Goal: Task Accomplishment & Management: Use online tool/utility

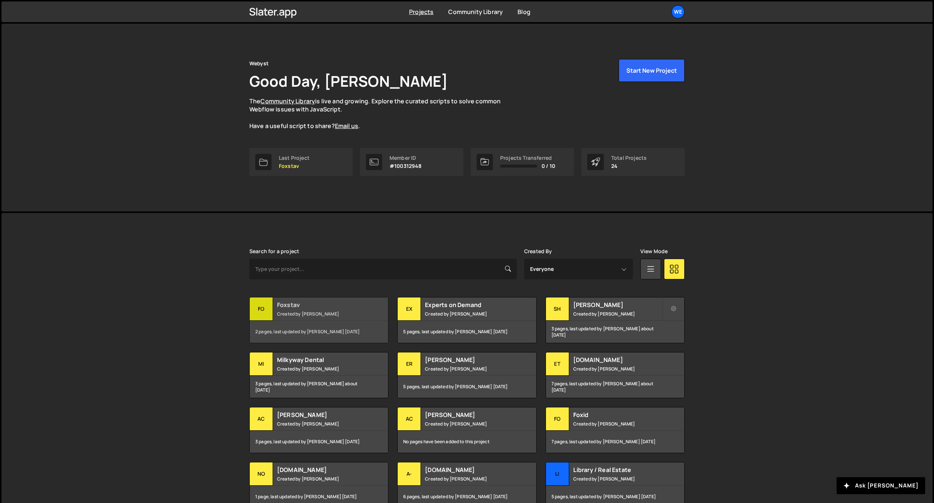
click at [346, 316] on div "Foxstav Created by David Stolarik" at bounding box center [319, 308] width 138 height 23
click at [636, 366] on small "Created by David Stolarik" at bounding box center [617, 369] width 89 height 6
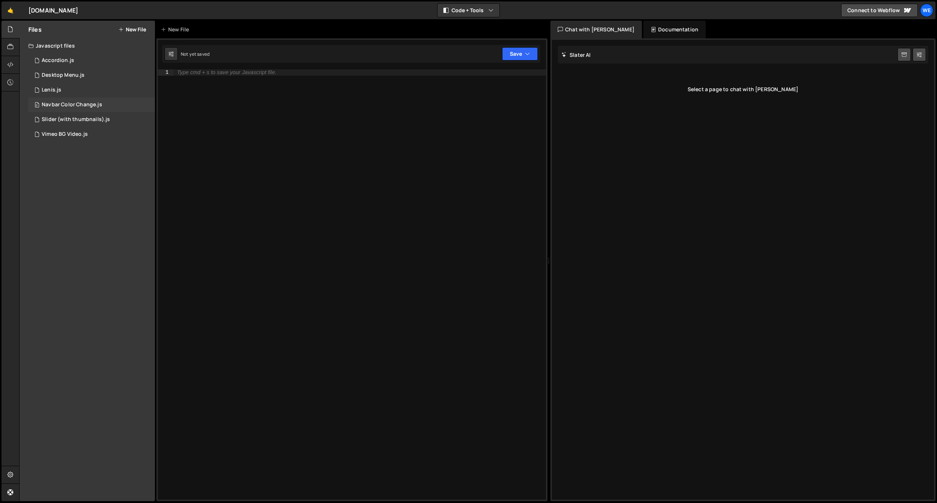
click at [79, 101] on div "Navbar Color Change.js" at bounding box center [72, 104] width 61 height 7
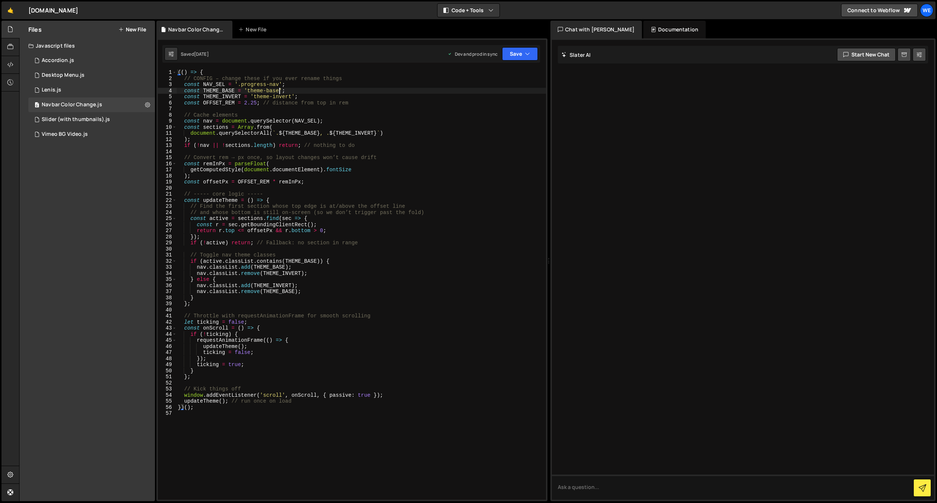
click at [279, 92] on div "(( ) => { // CONFIG – change these if you ever rename things const NAV_SEL = '.…" at bounding box center [361, 290] width 370 height 442
click at [520, 58] on button "Save" at bounding box center [520, 53] width 36 height 13
click at [482, 102] on div "1 month ago" at bounding box center [477, 104] width 14 height 6
click at [263, 87] on div "(( ) => { // CONFIG – change these if you ever rename things const NAV_SEL = '.…" at bounding box center [361, 290] width 370 height 442
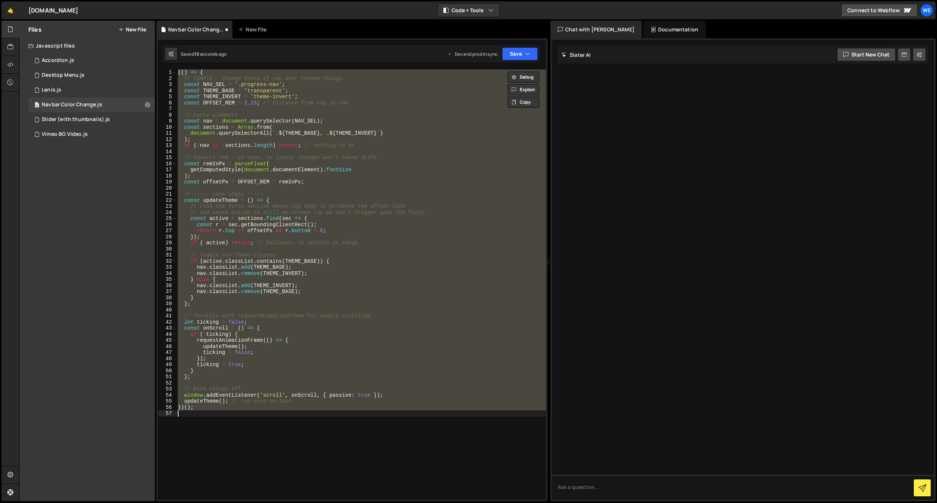
scroll to position [0, 1]
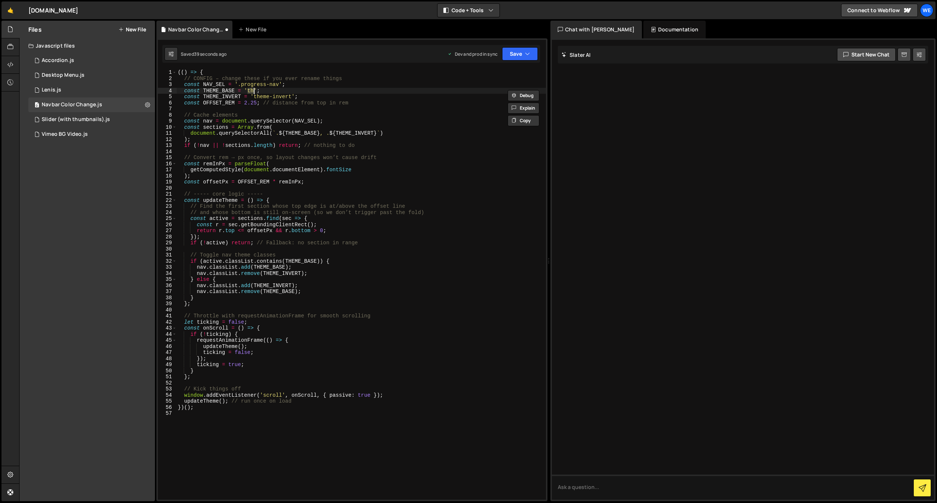
type textarea "const THEME_BASE = 'theme-base';"
click at [315, 190] on div "(( ) => { // CONFIG – change these if you ever rename things const NAV_SEL = '.…" at bounding box center [361, 290] width 370 height 442
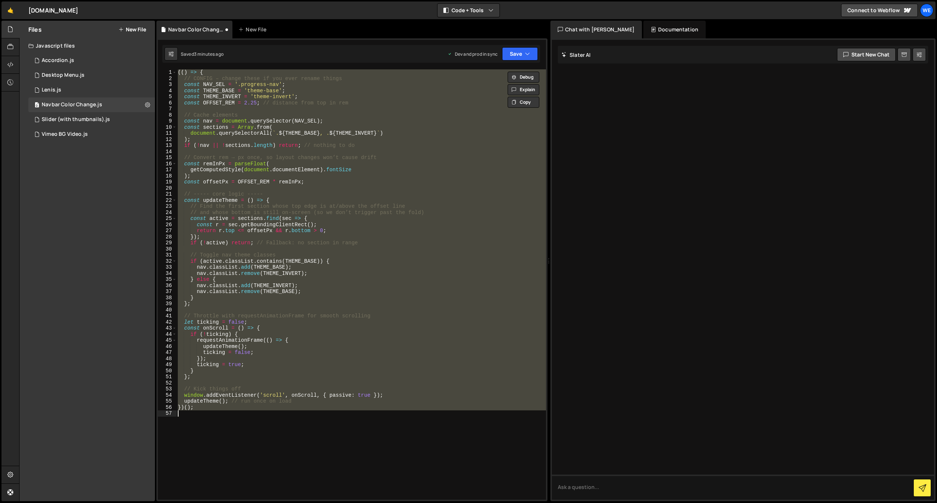
click at [284, 86] on div "(( ) => { // CONFIG – change these if you ever rename things const NAV_SEL = '.…" at bounding box center [361, 284] width 370 height 430
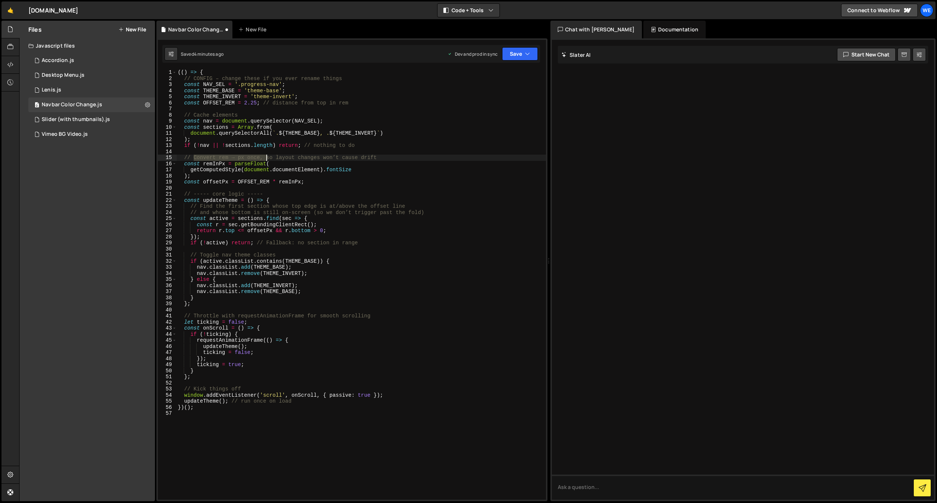
drag, startPoint x: 194, startPoint y: 159, endPoint x: 286, endPoint y: 153, distance: 92.0
click at [285, 153] on div "(( ) => { // CONFIG – change these if you ever rename things const NAV_SEL = '.…" at bounding box center [361, 290] width 370 height 442
type textarea "// Convert rem → px once, so layout changes won’t cause drift"
click at [300, 158] on div "(( ) => { // CONFIG – change these if you ever rename things const NAV_SEL = '.…" at bounding box center [361, 290] width 370 height 442
click at [532, 174] on div "(( ) => { // CONFIG – change these if you ever rename things const NAV_SEL = '.…" at bounding box center [361, 290] width 370 height 442
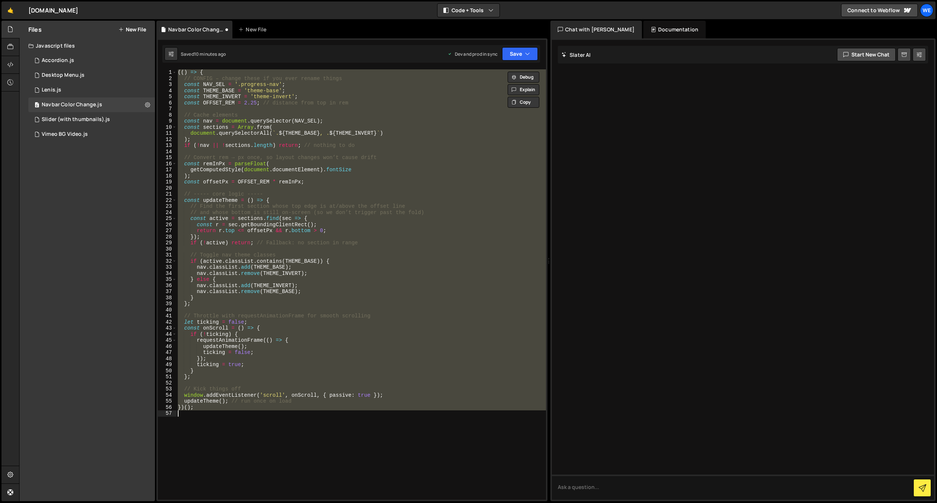
paste textarea
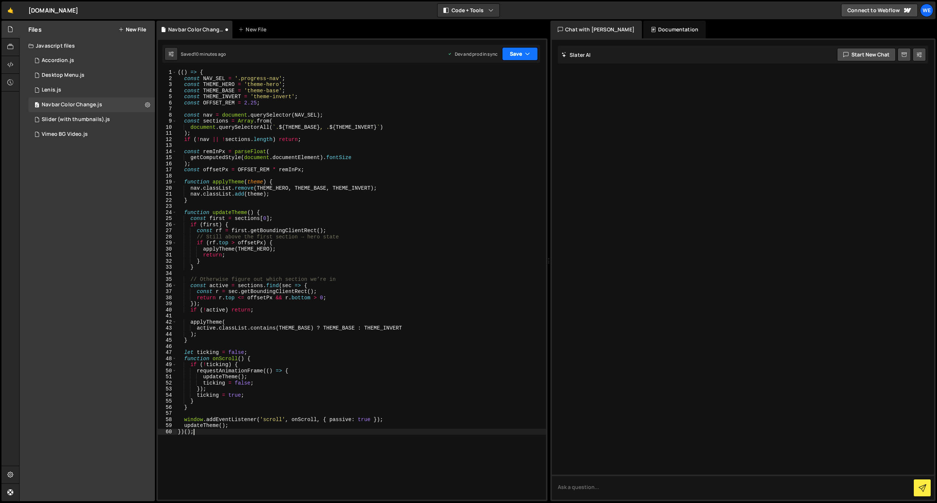
click at [522, 51] on button "Save" at bounding box center [520, 53] width 36 height 13
click at [492, 96] on div "Save to Production S" at bounding box center [495, 95] width 77 height 7
click at [399, 134] on div "(( ) => { const NAV_SEL = '.progress-nav' ; const THEME_HERO = 'theme-hero' ; c…" at bounding box center [361, 290] width 370 height 442
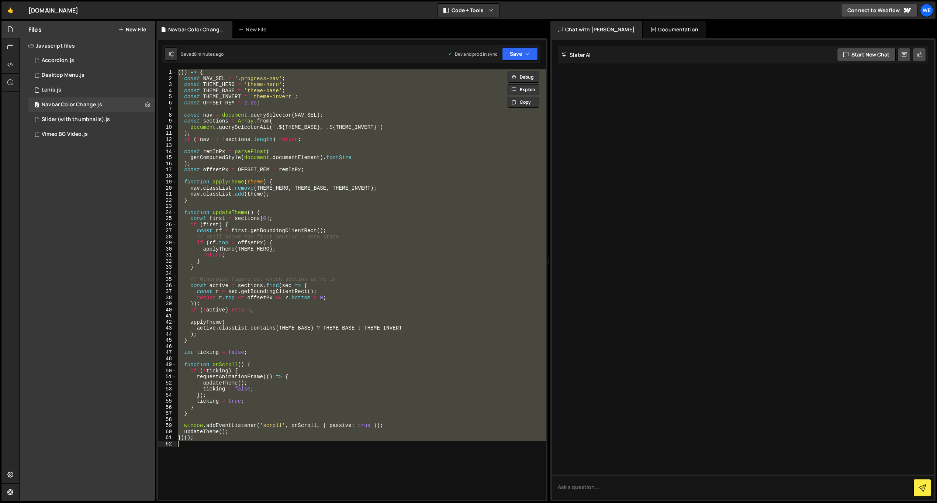
paste textarea
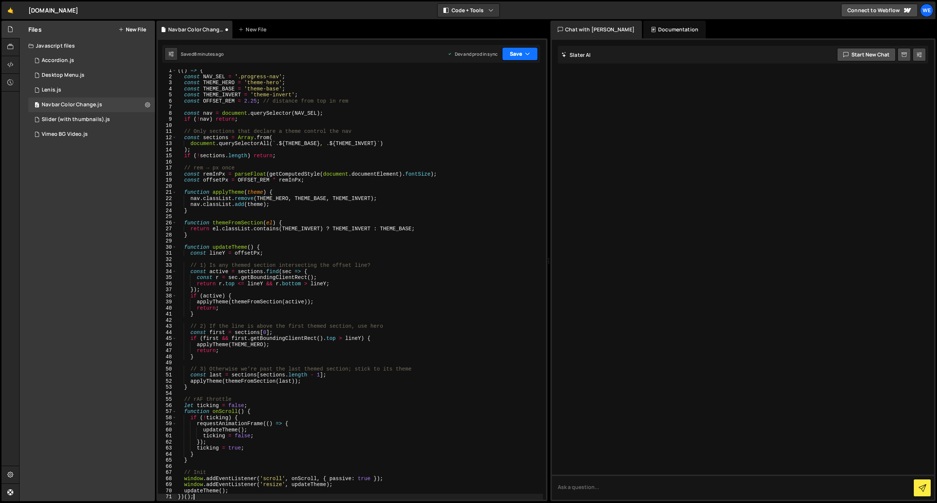
click at [518, 54] on button "Save" at bounding box center [520, 53] width 36 height 13
click at [491, 100] on div "Saved 8 minutes ago" at bounding box center [495, 104] width 77 height 9
click at [222, 132] on div "(( ) => { const NAV_SEL = '.progress-nav' ; const THEME_HERO = 'theme-hero' ; c…" at bounding box center [359, 289] width 367 height 442
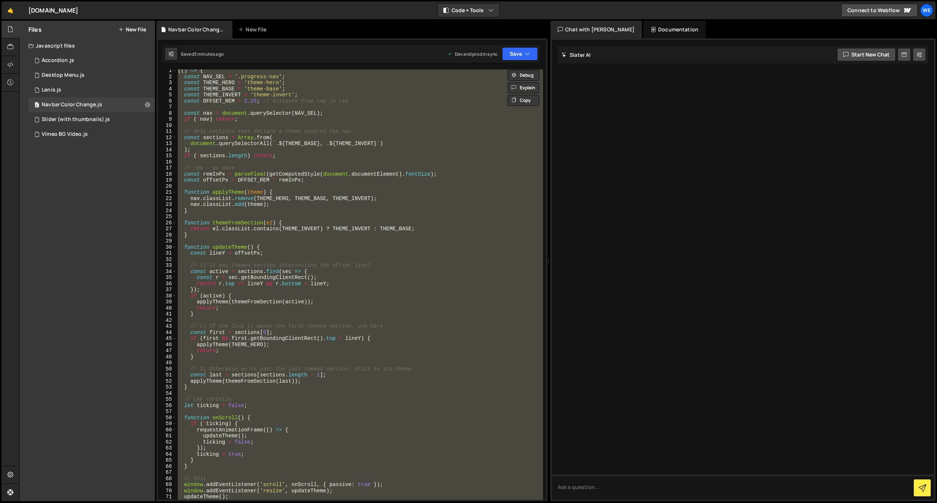
paste textarea
type textarea "})();"
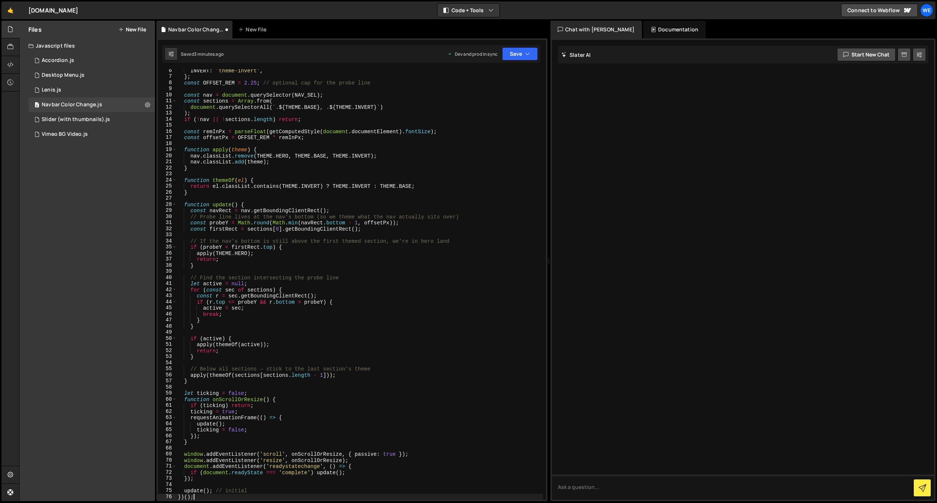
scroll to position [0, 0]
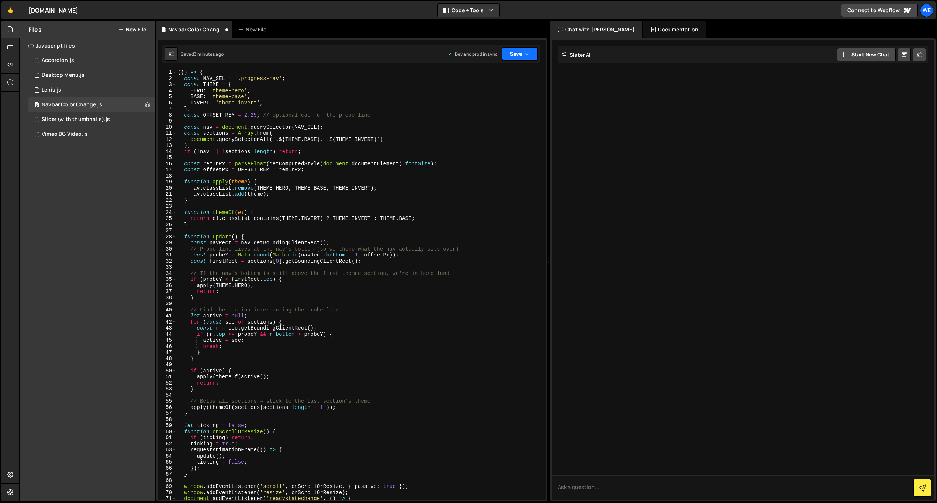
click at [525, 54] on icon "button" at bounding box center [527, 53] width 5 height 7
click at [515, 104] on div "Saved 3 minutes ago" at bounding box center [495, 104] width 77 height 9
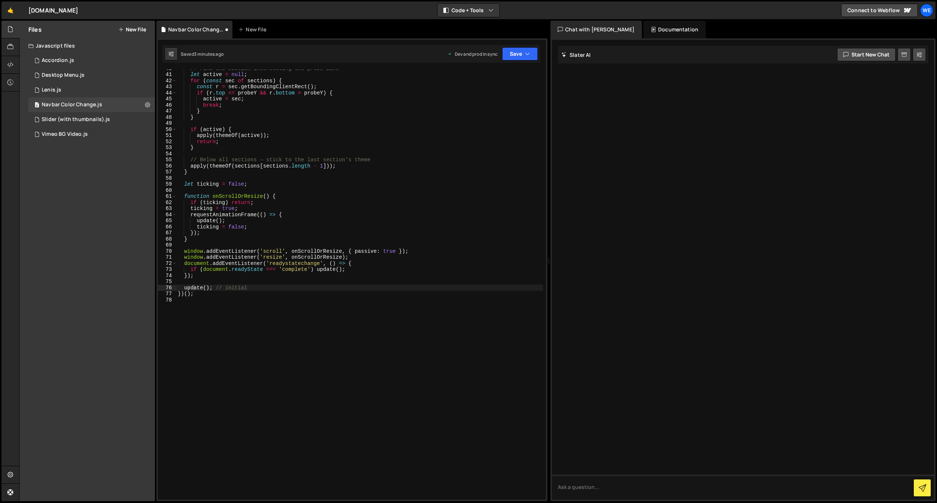
scroll to position [241, 0]
click at [356, 151] on div "// Find the section intersecting the probe line let active = null ; for ( const…" at bounding box center [359, 286] width 367 height 442
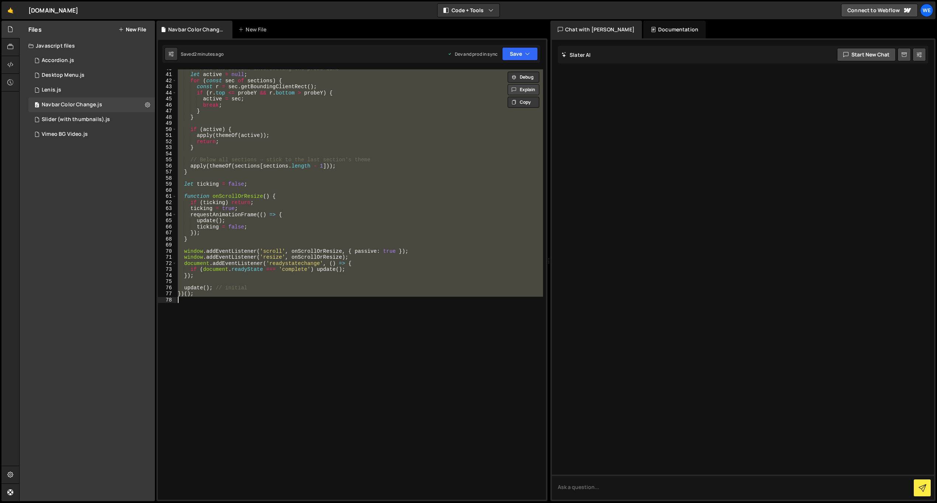
paste textarea
type textarea "})();"
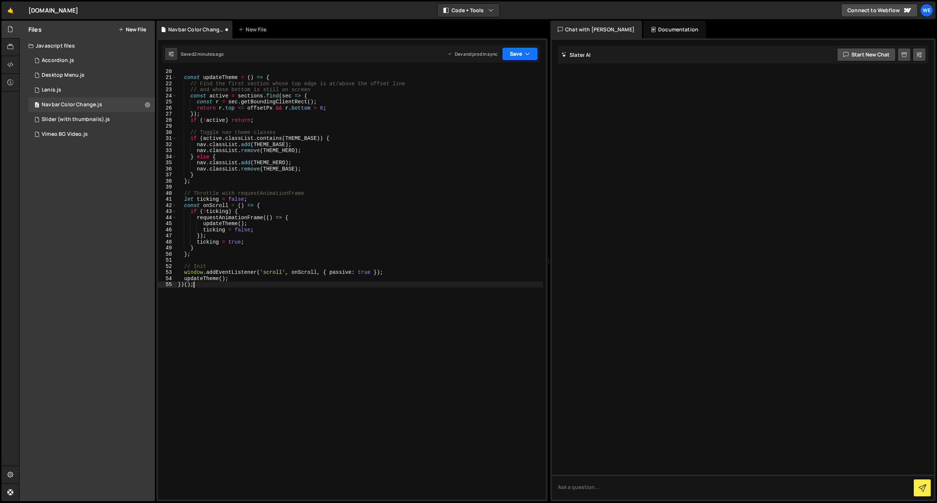
click at [522, 52] on button "Save" at bounding box center [520, 53] width 36 height 13
click at [511, 105] on div "Saved 2 minutes ago" at bounding box center [495, 104] width 77 height 9
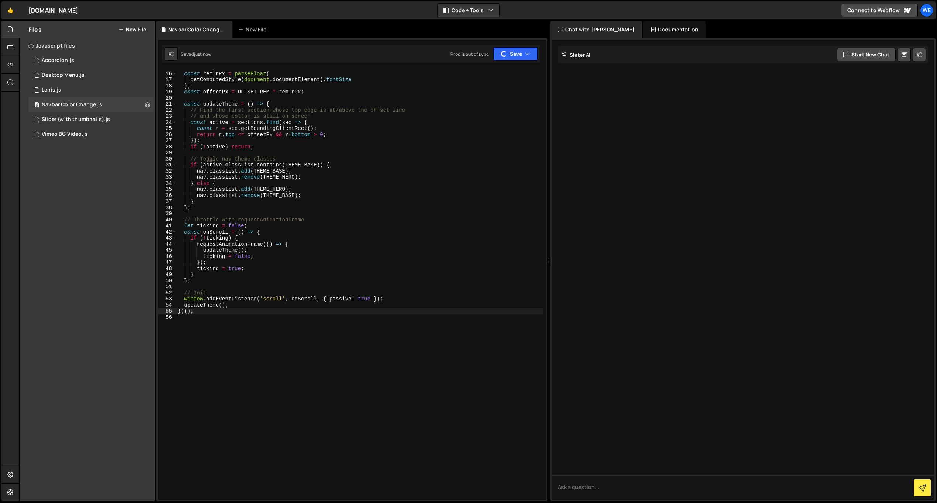
scroll to position [0, 0]
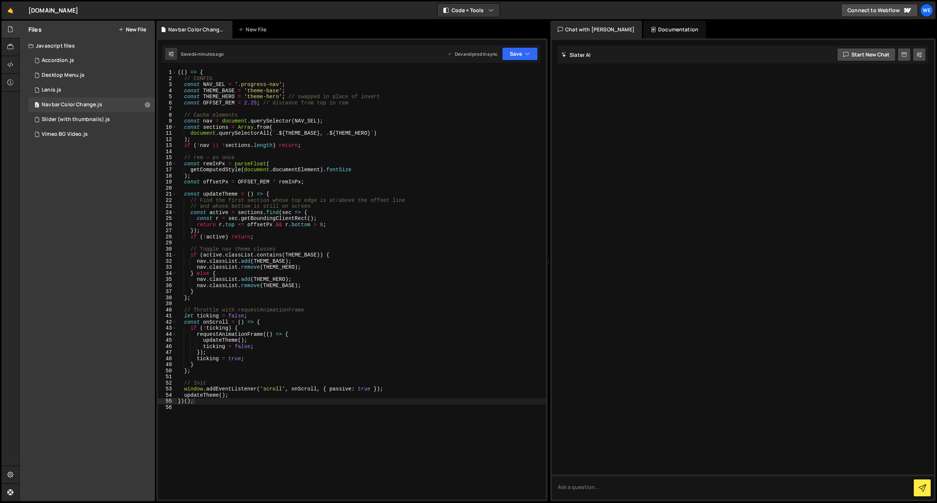
click at [398, 149] on div "(( ) => { // CONFIG const NAV_SEL = '.progress-nav' ; const THEME_BASE = 'theme…" at bounding box center [361, 290] width 370 height 442
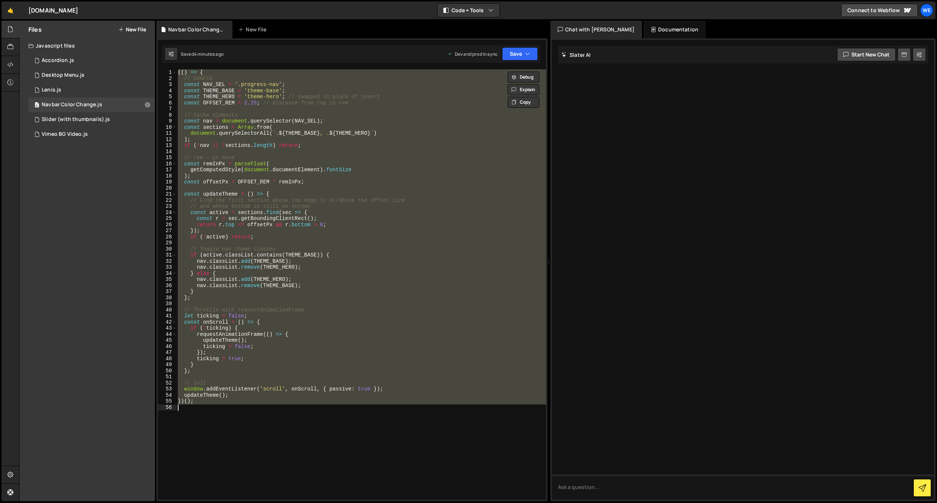
paste textarea
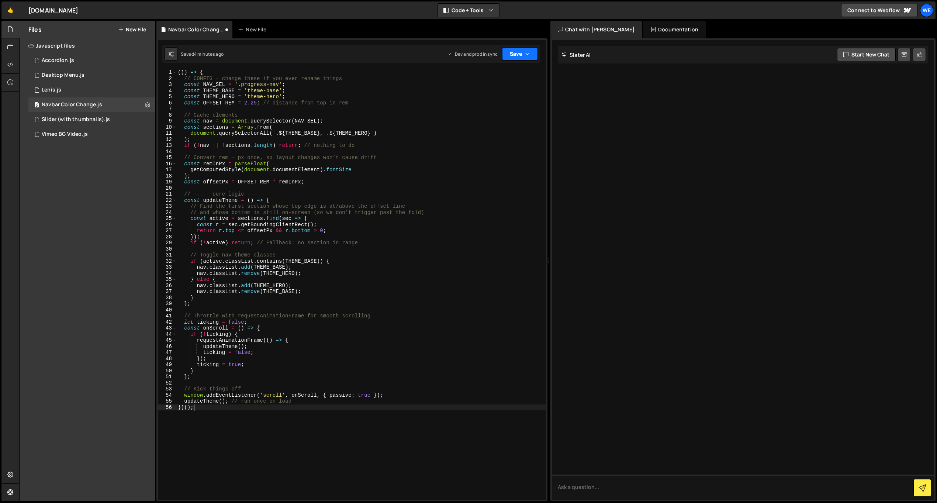
click at [527, 53] on icon "button" at bounding box center [527, 53] width 5 height 7
click at [508, 100] on div "Saved 4 minutes ago" at bounding box center [495, 104] width 77 height 9
click at [325, 184] on div "(( ) => { // CONFIG – change these if you ever rename things const NAV_SEL = '.…" at bounding box center [361, 290] width 370 height 442
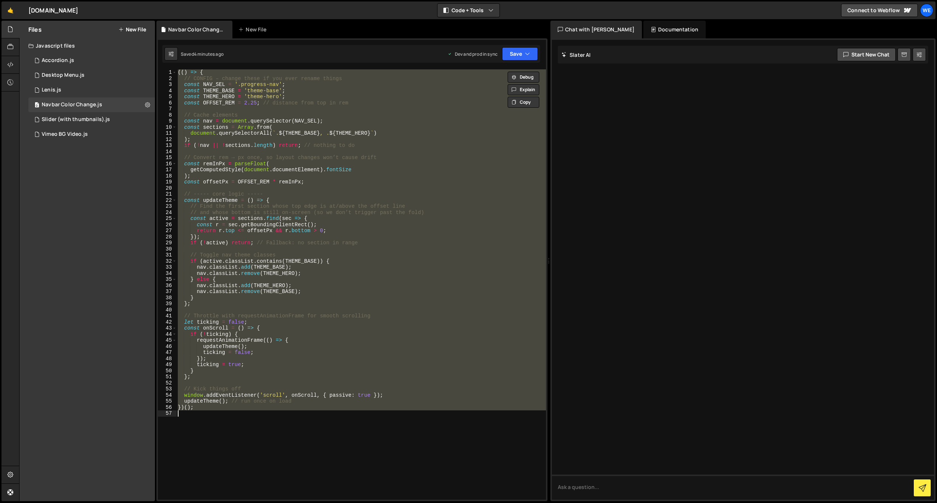
paste textarea
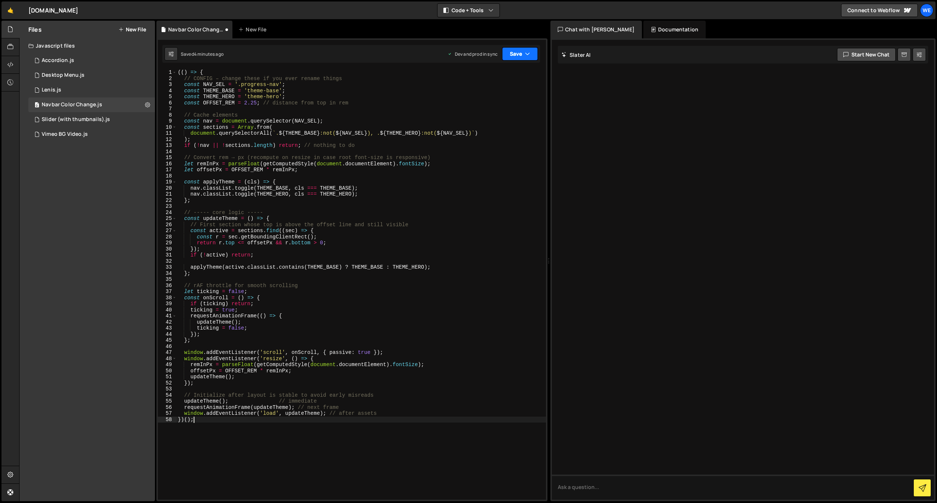
click at [520, 59] on button "Save" at bounding box center [520, 53] width 36 height 13
click at [512, 102] on div "Saved 4 minutes ago" at bounding box center [495, 104] width 77 height 9
click at [270, 124] on div "(( ) => { // CONFIG – change these if you ever rename things const NAV_SEL = '.…" at bounding box center [361, 290] width 370 height 442
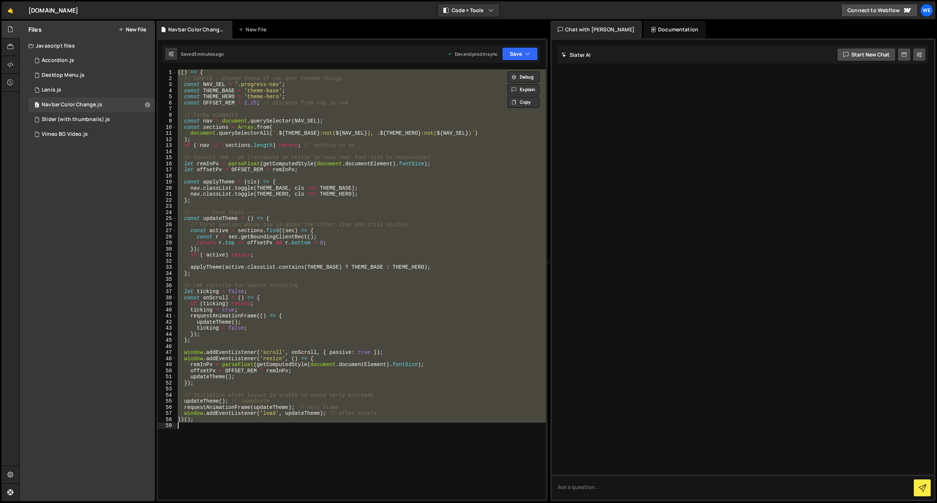
paste textarea
type textarea "})();"
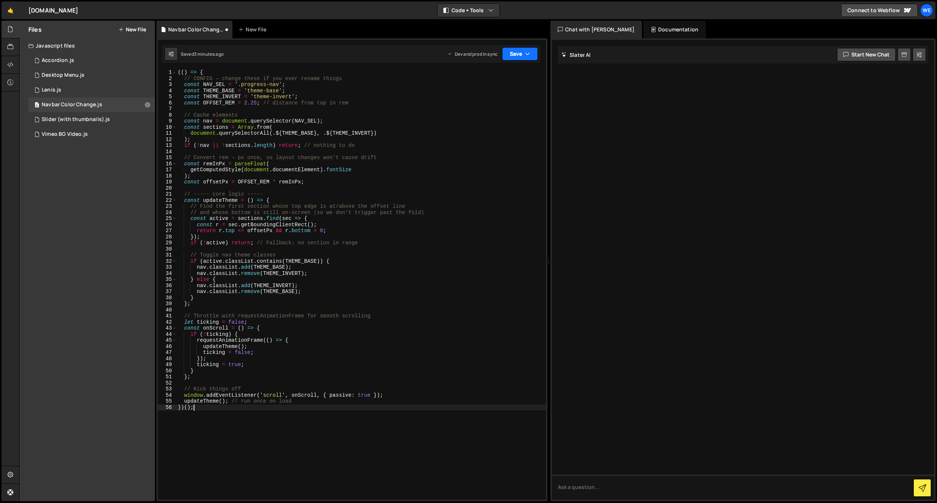
click at [527, 55] on icon "button" at bounding box center [527, 53] width 5 height 7
click at [505, 97] on div "Save to Production S" at bounding box center [495, 95] width 77 height 7
click at [533, 55] on button "Save" at bounding box center [520, 53] width 36 height 13
click at [496, 90] on button "Save to Production S Saved 3 minutes ago" at bounding box center [495, 101] width 89 height 24
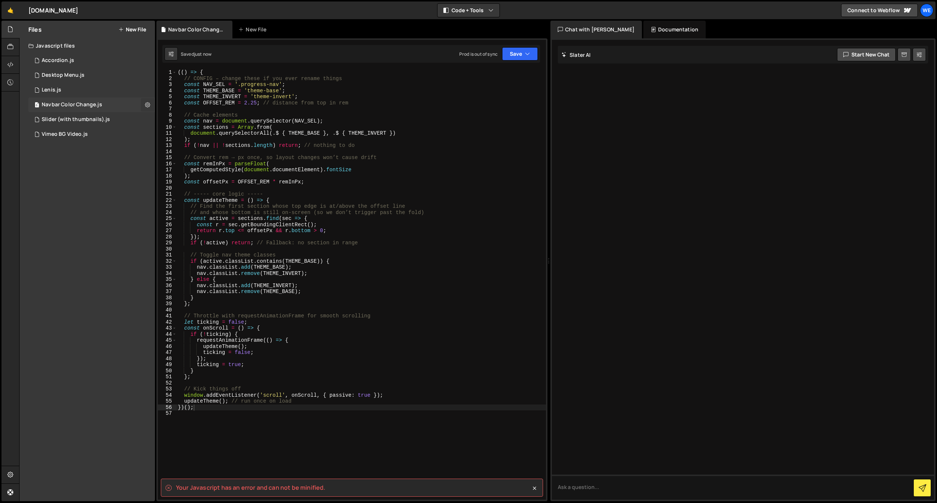
click at [149, 104] on icon at bounding box center [147, 104] width 5 height 7
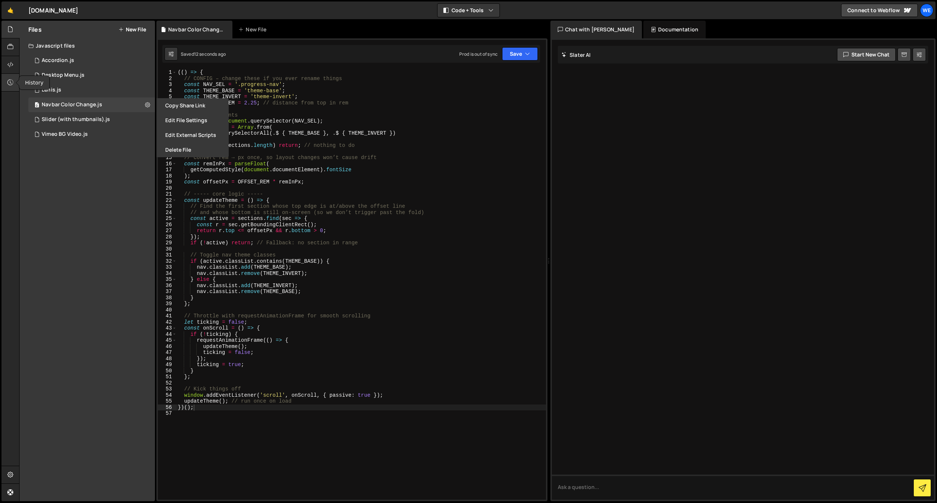
click at [13, 81] on icon at bounding box center [10, 82] width 6 height 8
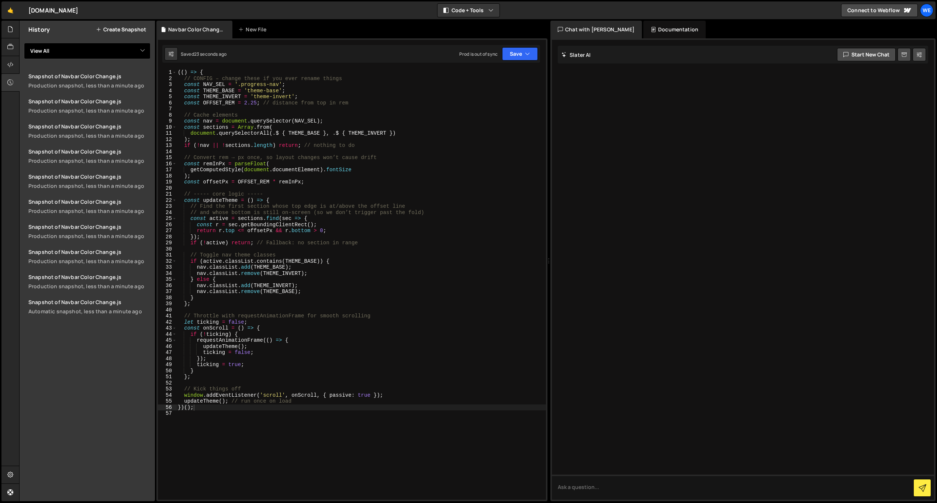
click at [140, 54] on select "View All Accordion Desktop Menu Lenis Navbar Color Change Slider (with thumbnai…" at bounding box center [87, 51] width 127 height 16
click at [134, 51] on select "View All Accordion Desktop Menu Lenis Navbar Color Change Slider (with thumbnai…" at bounding box center [87, 51] width 127 height 16
select select "43423"
click at [24, 43] on select "View All Accordion Desktop Menu Lenis Navbar Color Change Slider (with thumbnai…" at bounding box center [87, 51] width 127 height 16
click at [122, 306] on link "Snapshot of Navbar Color Change.js Production snapshot, 38 minutes ago" at bounding box center [89, 306] width 131 height 25
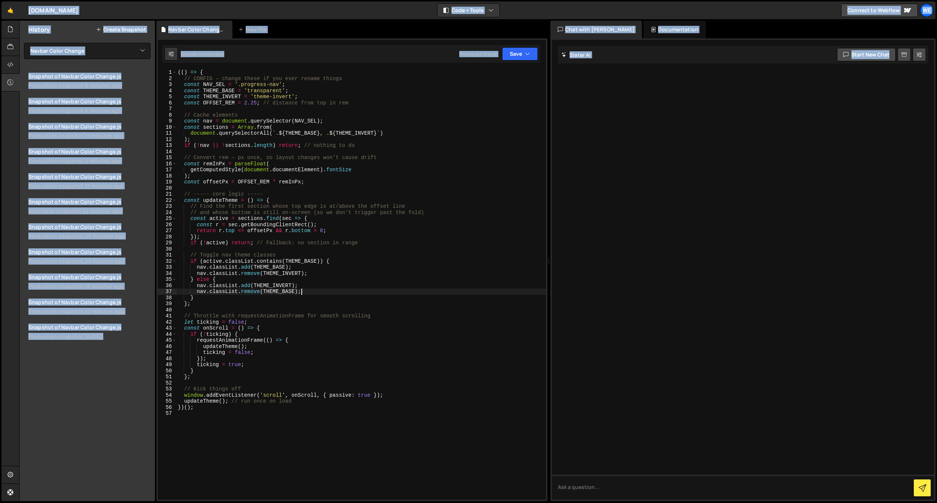
click at [327, 291] on div "(( ) => { // CONFIG – change these if you ever rename things const NAV_SEL = '.…" at bounding box center [361, 290] width 370 height 442
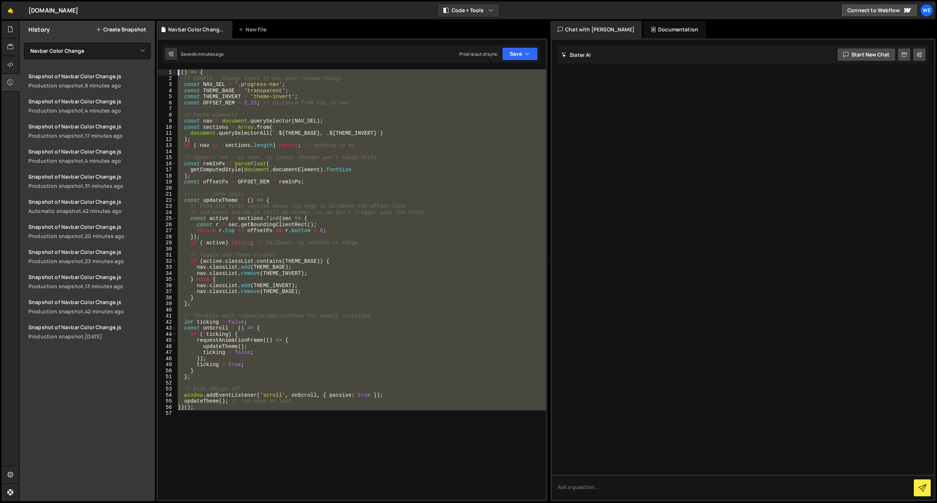
drag, startPoint x: 358, startPoint y: 435, endPoint x: 165, endPoint y: 67, distance: 416.2
click at [165, 67] on div "1 Type cmd + s to save your Javascript file. הההההההההההההההההההההההההההההההההה…" at bounding box center [351, 269] width 391 height 463
click at [258, 90] on div "(( ) => { // CONFIG – change these if you ever rename things const NAV_SEL = '.…" at bounding box center [361, 284] width 370 height 430
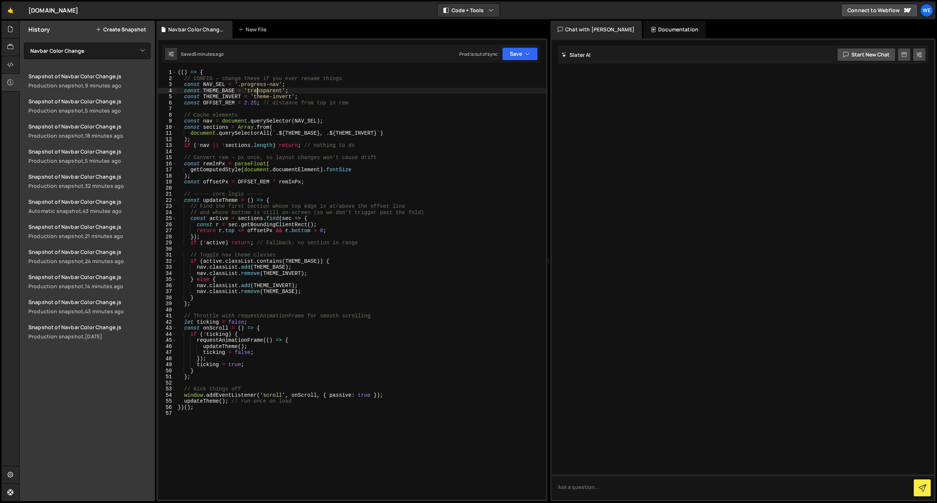
click at [258, 90] on div "(( ) => { // CONFIG – change these if you ever rename things const NAV_SEL = '.…" at bounding box center [361, 290] width 370 height 442
click at [349, 177] on div "(( ) => { // CONFIG – change these if you ever rename things const NAV_SEL = '.…" at bounding box center [361, 290] width 370 height 442
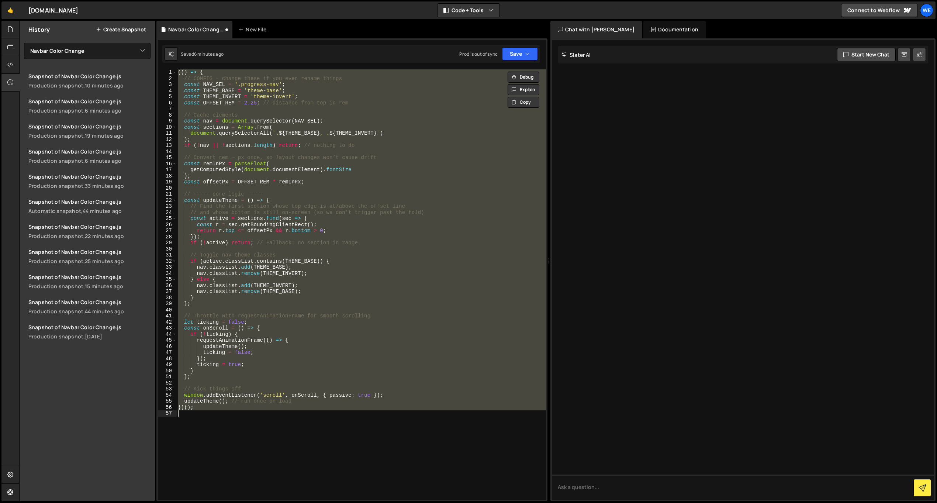
paste textarea
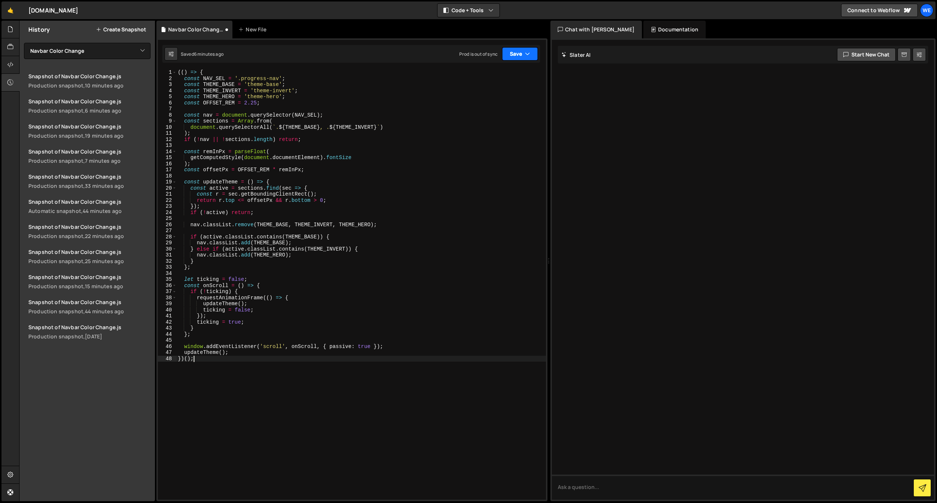
click at [527, 52] on icon "button" at bounding box center [527, 53] width 5 height 7
click at [510, 97] on div "Save to Production S" at bounding box center [495, 95] width 77 height 7
click at [12, 29] on icon at bounding box center [10, 29] width 6 height 8
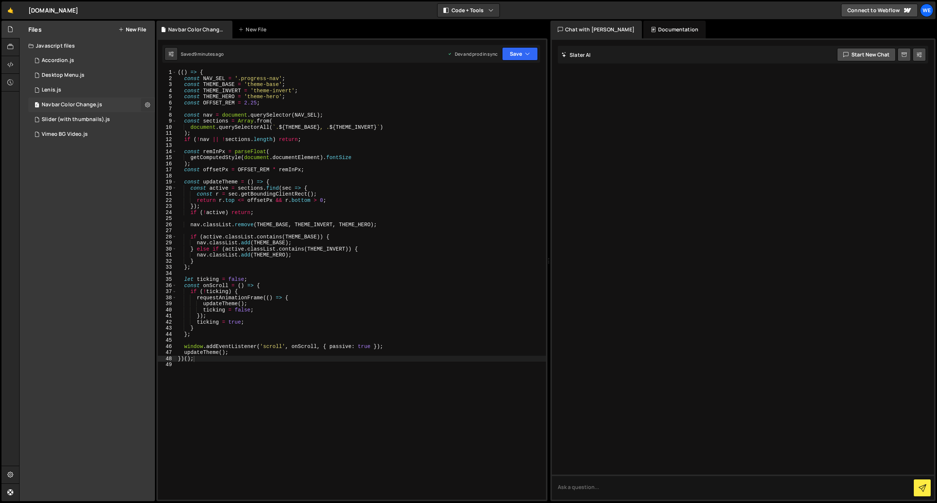
click at [146, 103] on icon at bounding box center [147, 104] width 5 height 7
click at [10, 82] on icon at bounding box center [10, 82] width 6 height 8
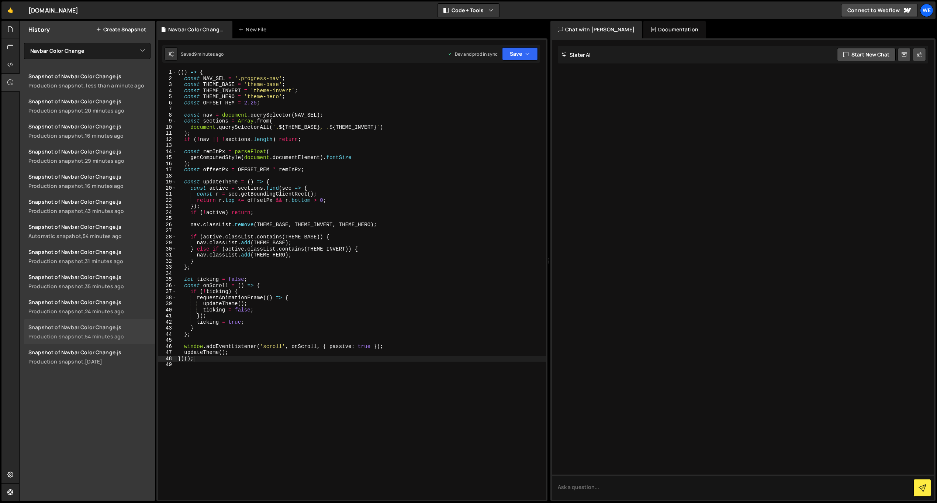
click at [108, 329] on div "Snapshot of Navbar Color Change.js" at bounding box center [89, 327] width 122 height 7
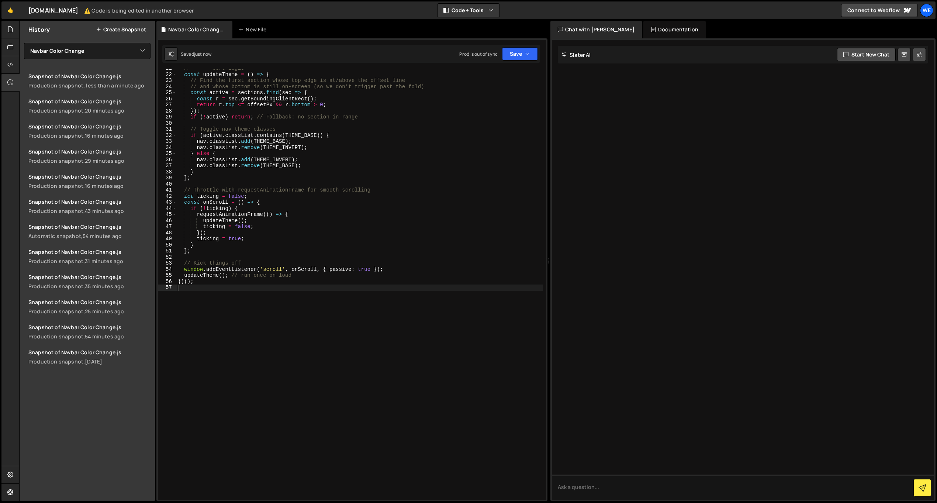
scroll to position [126, 0]
click at [518, 56] on button "Save" at bounding box center [520, 53] width 36 height 13
click at [498, 101] on div "9 minutes ago" at bounding box center [484, 104] width 29 height 6
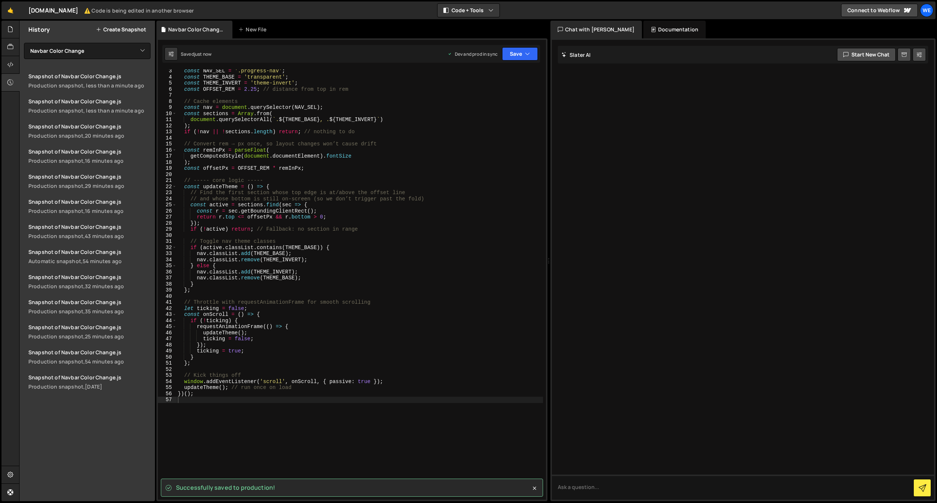
scroll to position [0, 0]
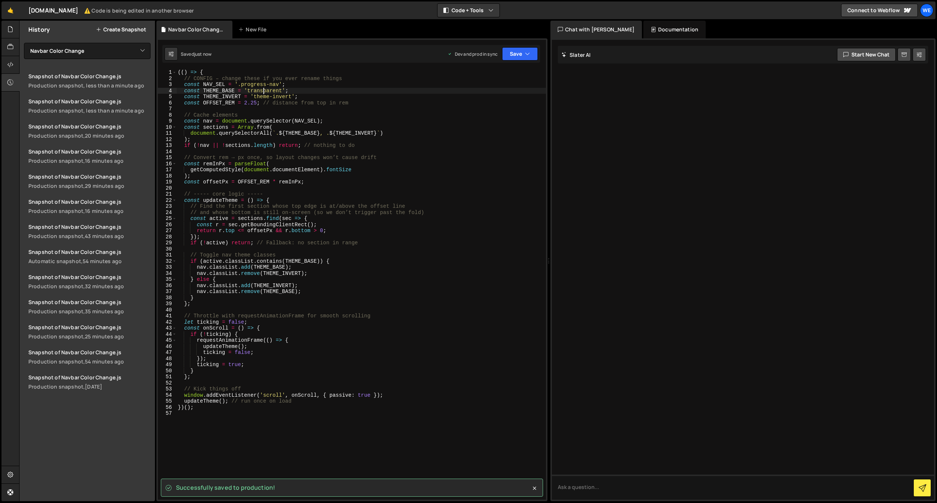
click at [264, 91] on div "(( ) => { // CONFIG – change these if you ever rename things const NAV_SEL = '.…" at bounding box center [361, 290] width 370 height 442
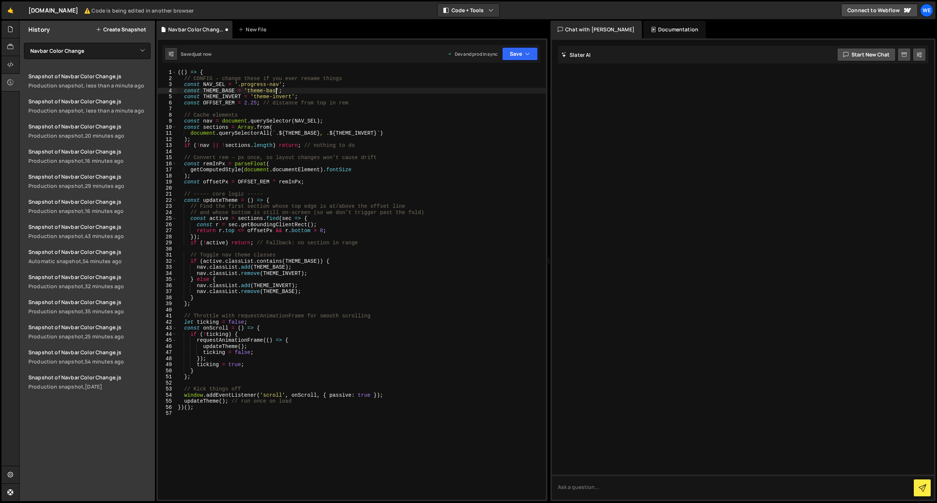
scroll to position [0, 7]
click at [529, 55] on icon "button" at bounding box center [527, 53] width 5 height 7
click at [502, 97] on div "Save to Production S" at bounding box center [495, 95] width 77 height 7
click at [343, 165] on div "(( ) => { // CONFIG – change these if you ever rename things const NAV_SEL = '.…" at bounding box center [361, 290] width 370 height 442
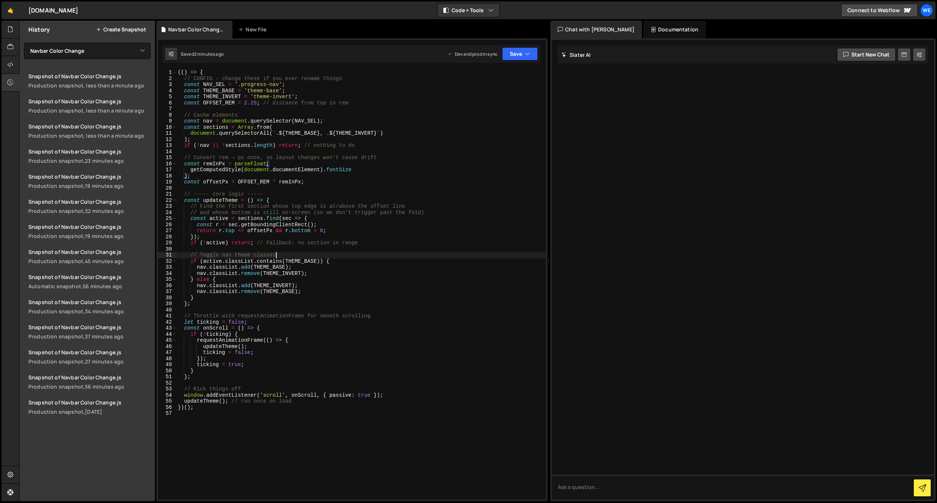
click at [487, 255] on div "(( ) => { // CONFIG – change these if you ever rename things const NAV_SEL = '.…" at bounding box center [361, 290] width 370 height 442
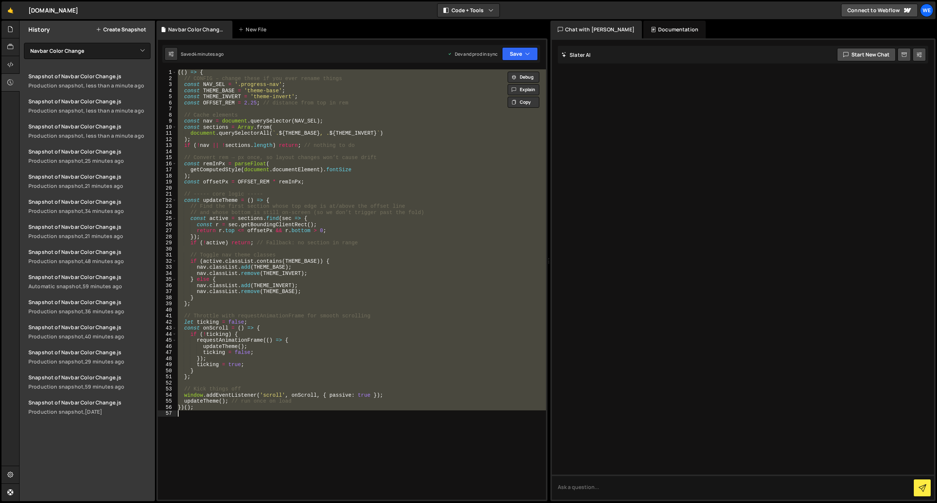
paste textarea
type textarea "})();"
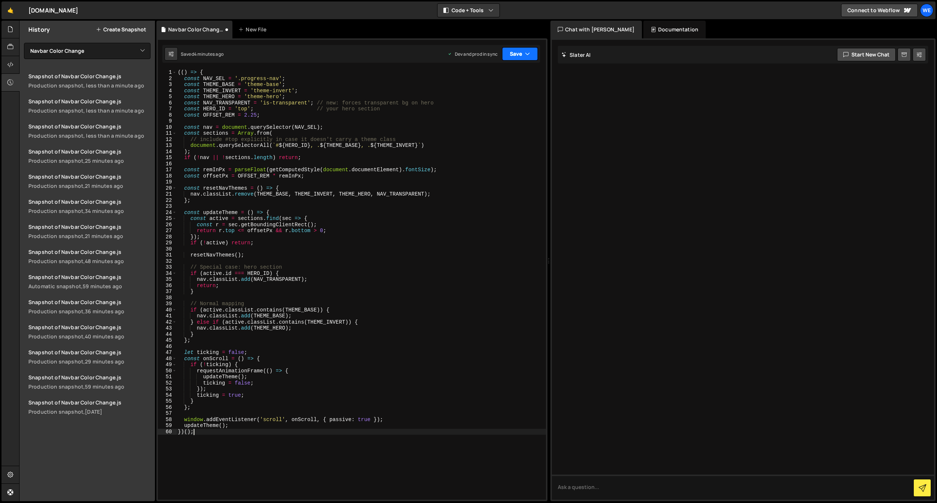
click at [530, 53] on icon "button" at bounding box center [527, 53] width 5 height 7
click at [495, 103] on div "4 minutes ago" at bounding box center [484, 104] width 29 height 6
click at [414, 164] on div "(( ) => { const NAV_SEL = '.progress-nav' ; const THEME_BASE = 'theme-base' ; c…" at bounding box center [361, 290] width 370 height 442
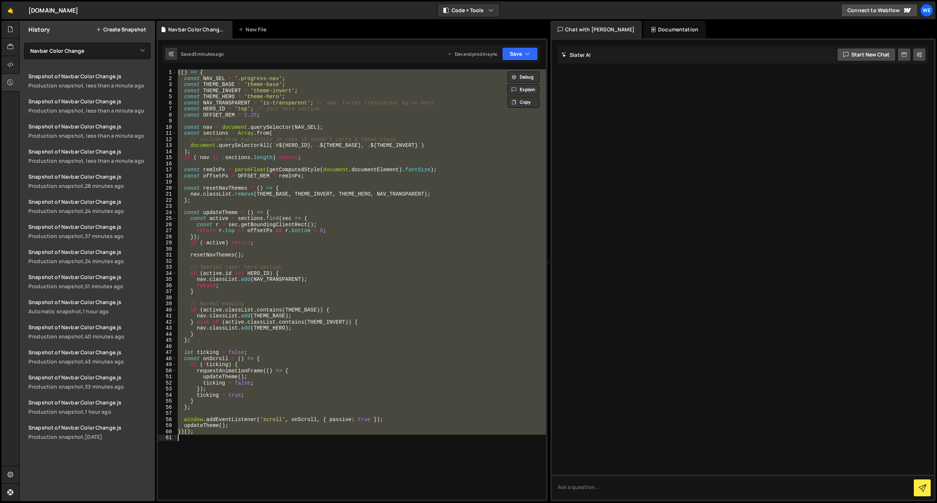
paste textarea
type textarea "})();"
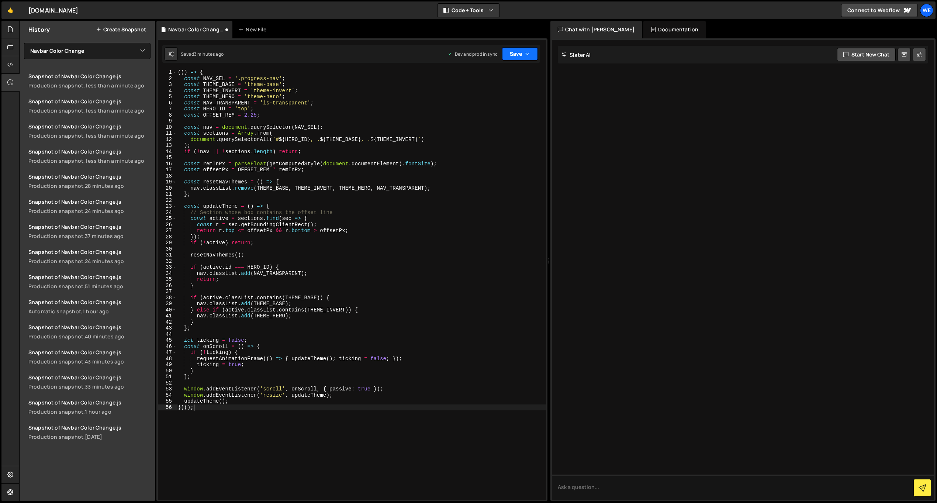
click at [523, 54] on button "Save" at bounding box center [520, 53] width 36 height 13
click at [490, 104] on div "3 minutes ago" at bounding box center [484, 104] width 29 height 6
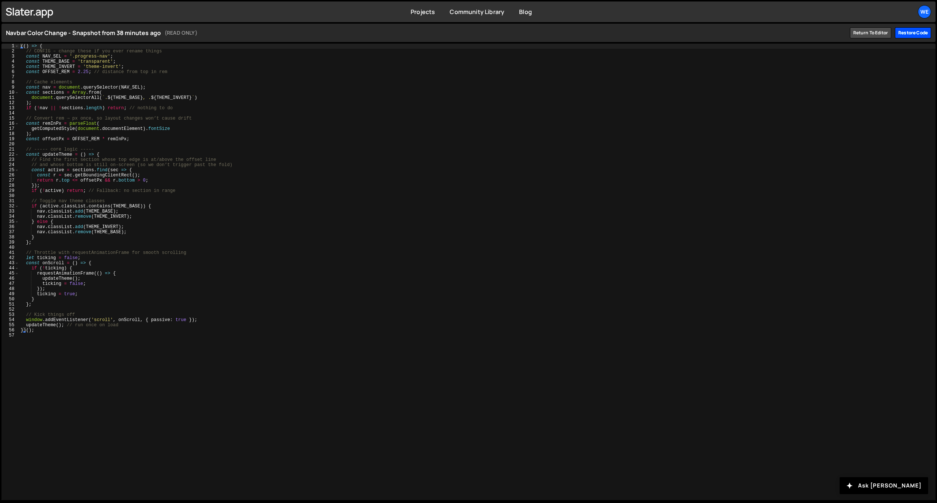
click at [925, 32] on div "Restore code" at bounding box center [913, 32] width 36 height 11
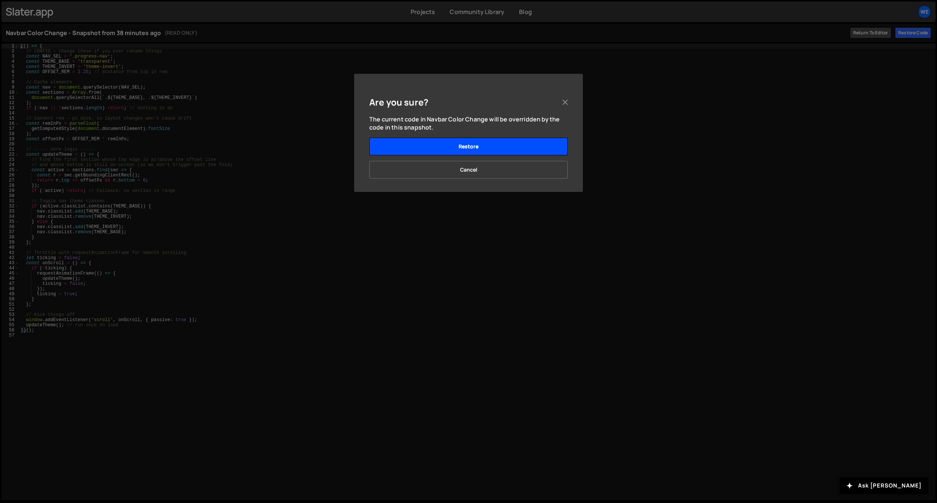
click at [445, 146] on button "Restore" at bounding box center [468, 147] width 199 height 18
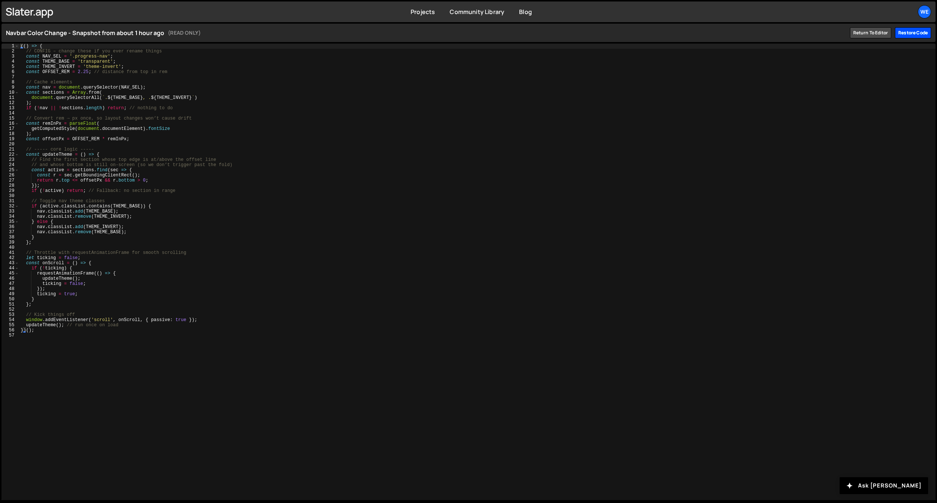
click at [904, 35] on div "Restore code" at bounding box center [913, 32] width 36 height 11
